Goal: Information Seeking & Learning: Understand process/instructions

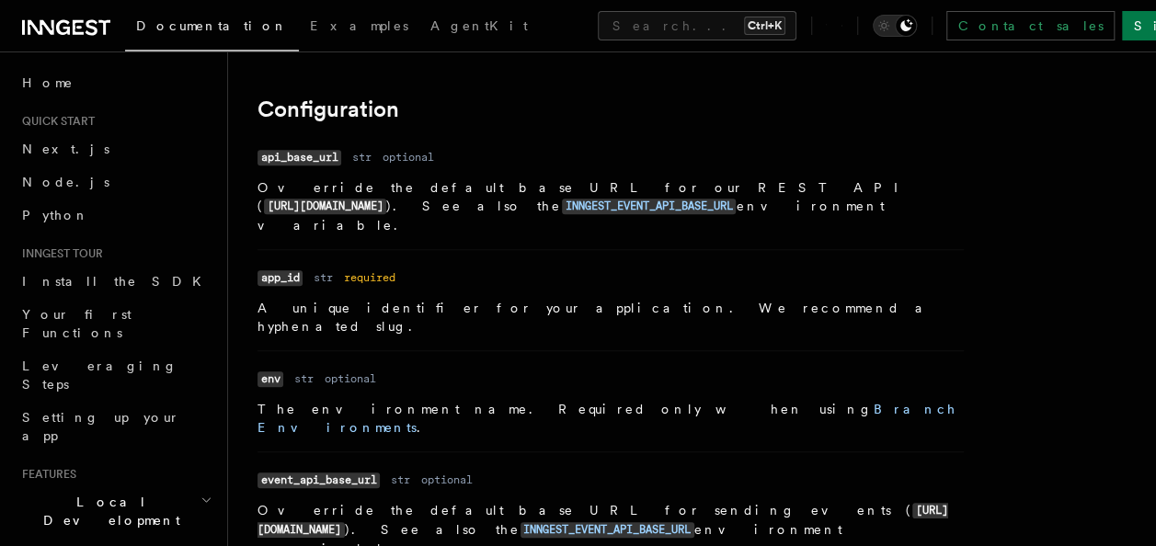
scroll to position [460, 0]
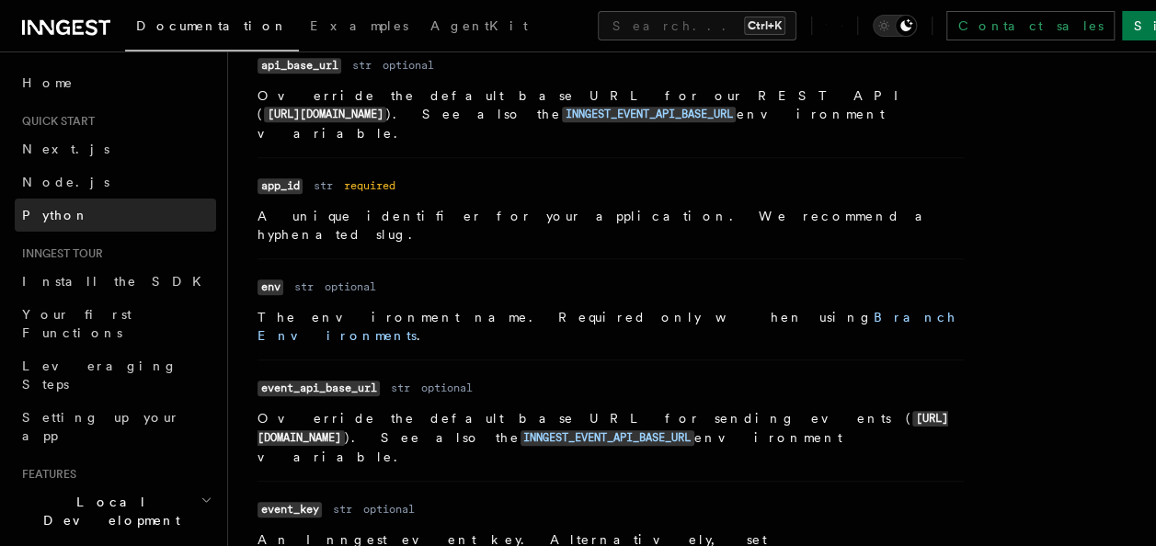
click at [63, 207] on link "Python" at bounding box center [115, 215] width 201 height 33
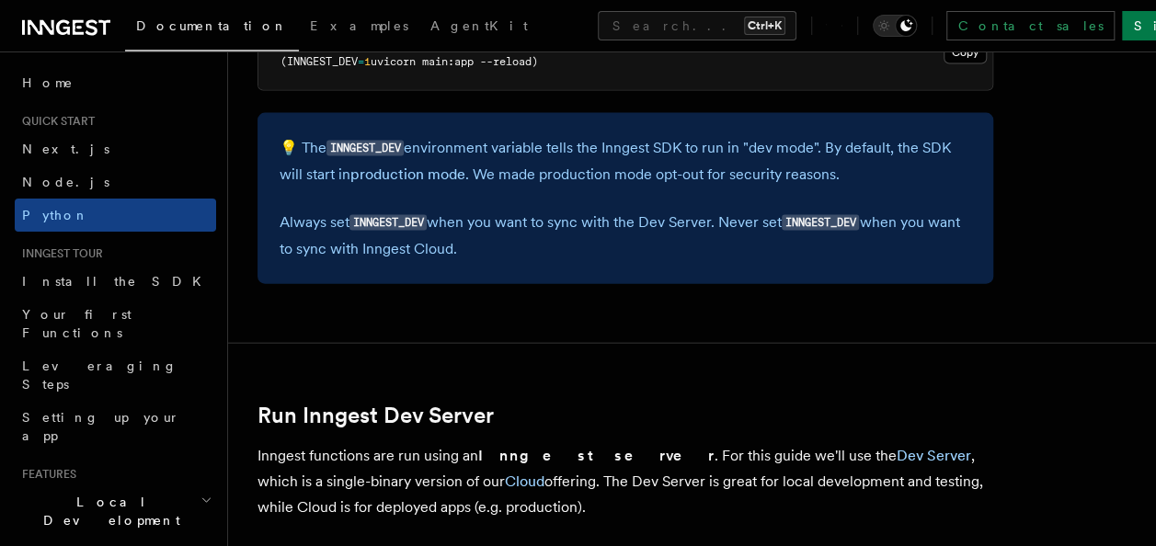
scroll to position [1747, 0]
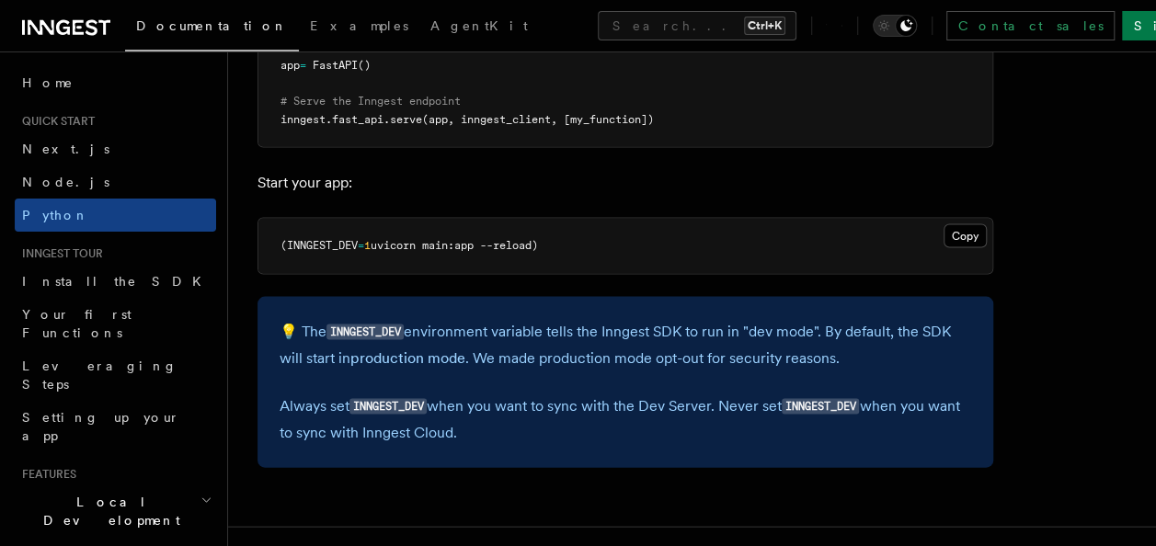
drag, startPoint x: 628, startPoint y: 245, endPoint x: 255, endPoint y: 259, distance: 373.6
click at [561, 257] on pre "(INNGEST_DEV = 1 uvicorn main:app --reload)" at bounding box center [625, 246] width 734 height 55
drag, startPoint x: 531, startPoint y: 254, endPoint x: 275, endPoint y: 254, distance: 256.5
click at [275, 254] on pre "(INNGEST_DEV = 1 uvicorn main:app --reload)" at bounding box center [625, 246] width 734 height 55
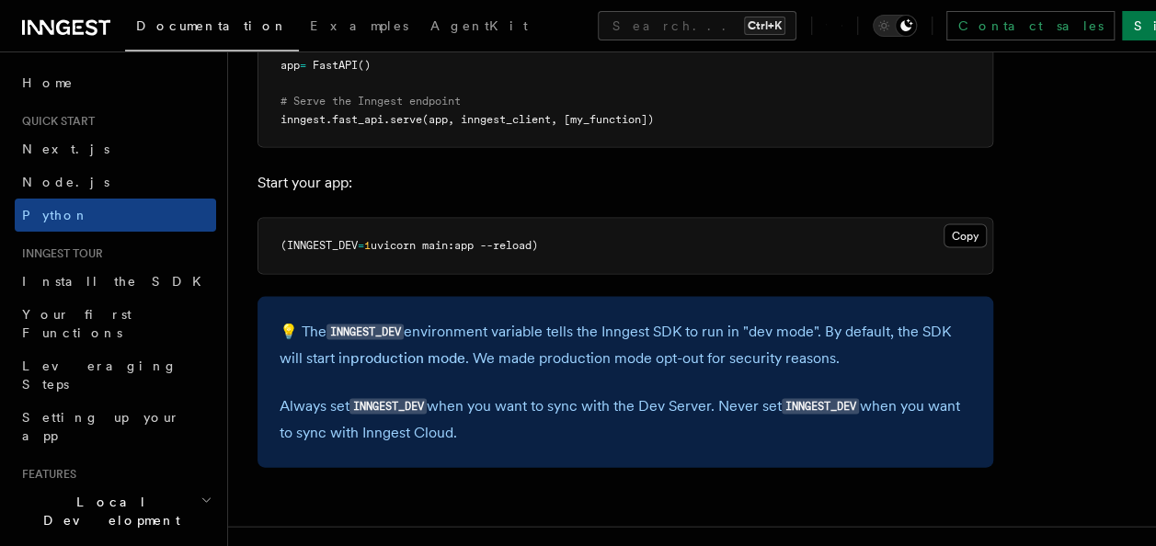
click at [275, 254] on pre "(INNGEST_DEV = 1 uvicorn main:app --reload)" at bounding box center [625, 246] width 734 height 55
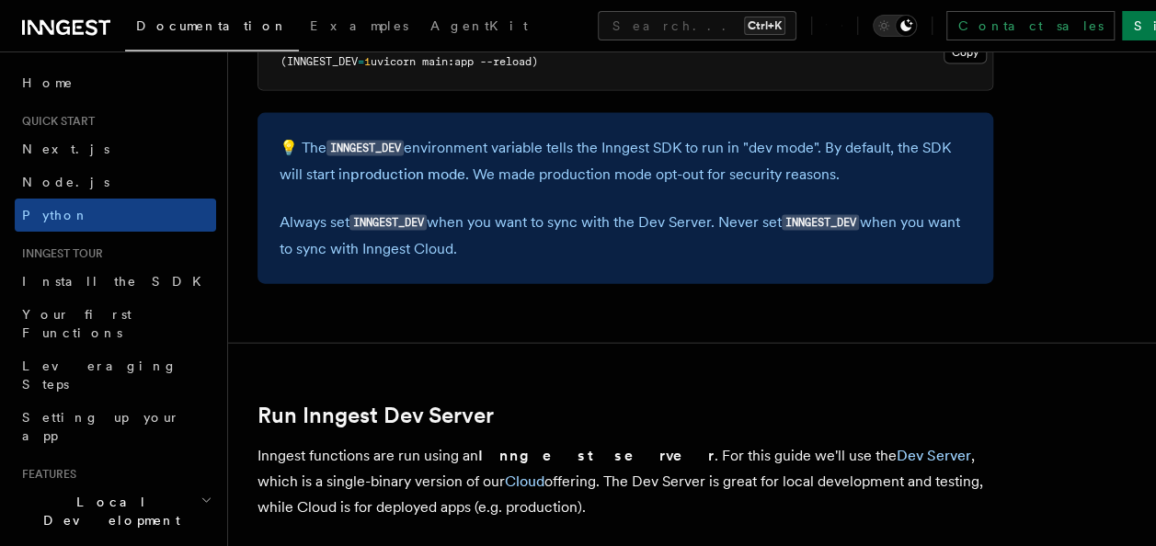
scroll to position [2391, 0]
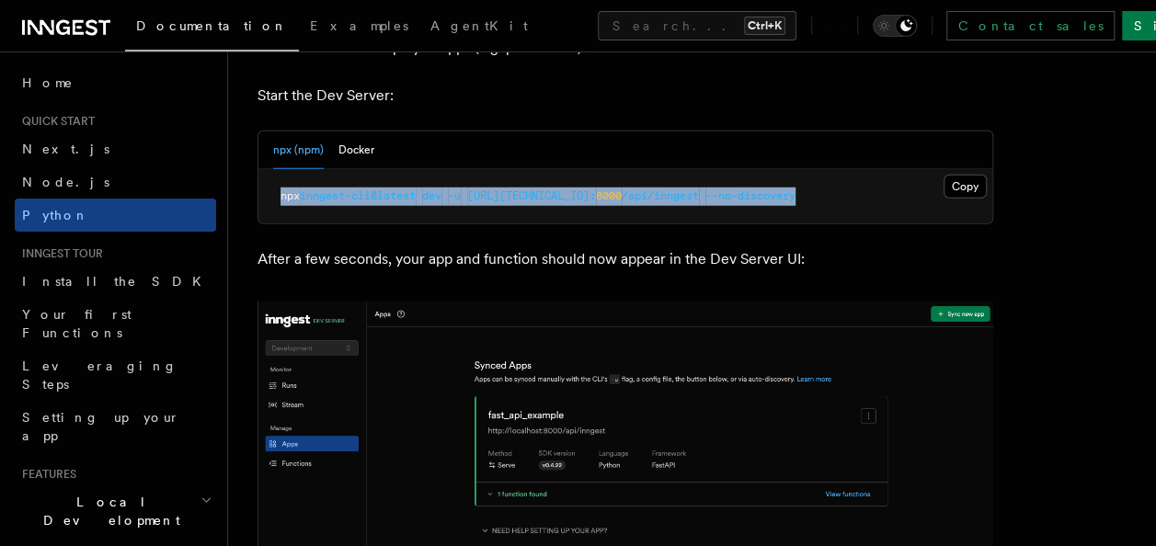
drag, startPoint x: 276, startPoint y: 199, endPoint x: 816, endPoint y: 188, distance: 539.8
click at [816, 188] on pre "npx inngest-cli@latest dev -u [URL][TECHNICAL_ID]: 8000 /api/inngest --no-disco…" at bounding box center [625, 196] width 734 height 55
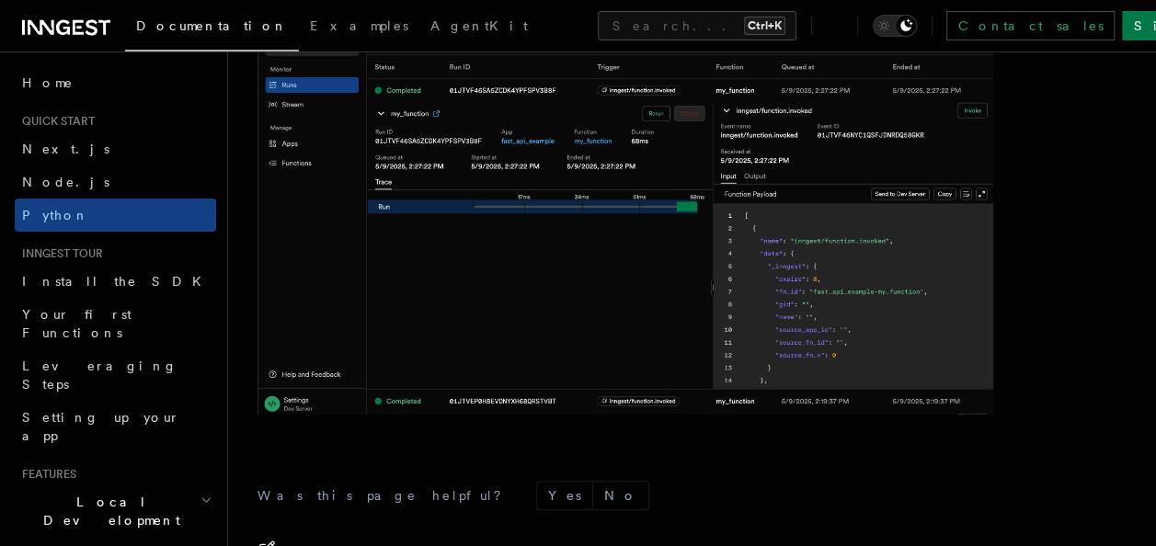
scroll to position [4098, 0]
